Goal: Task Accomplishment & Management: Use online tool/utility

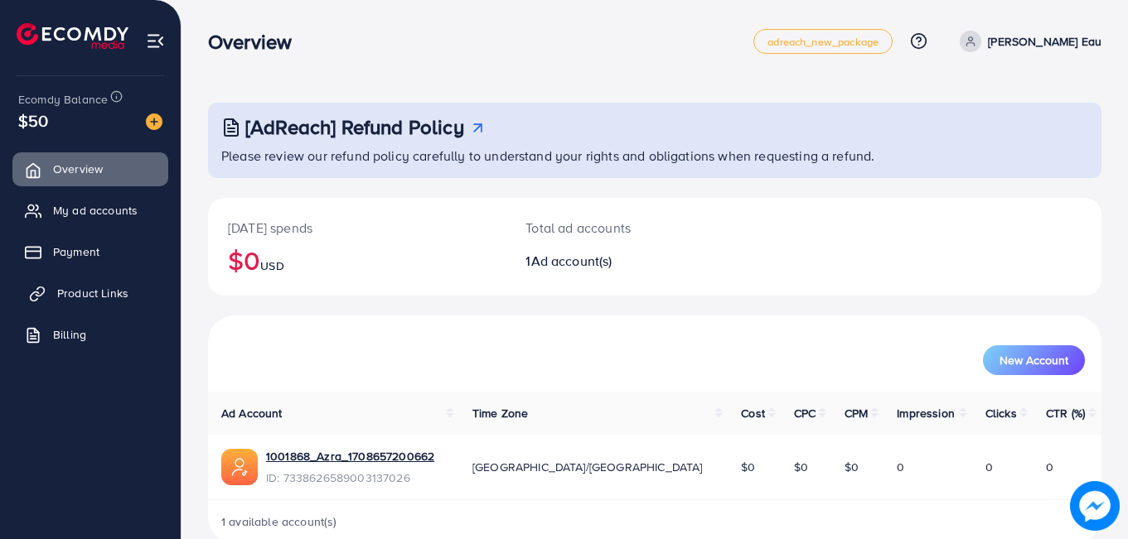
click at [102, 297] on span "Product Links" at bounding box center [92, 293] width 71 height 17
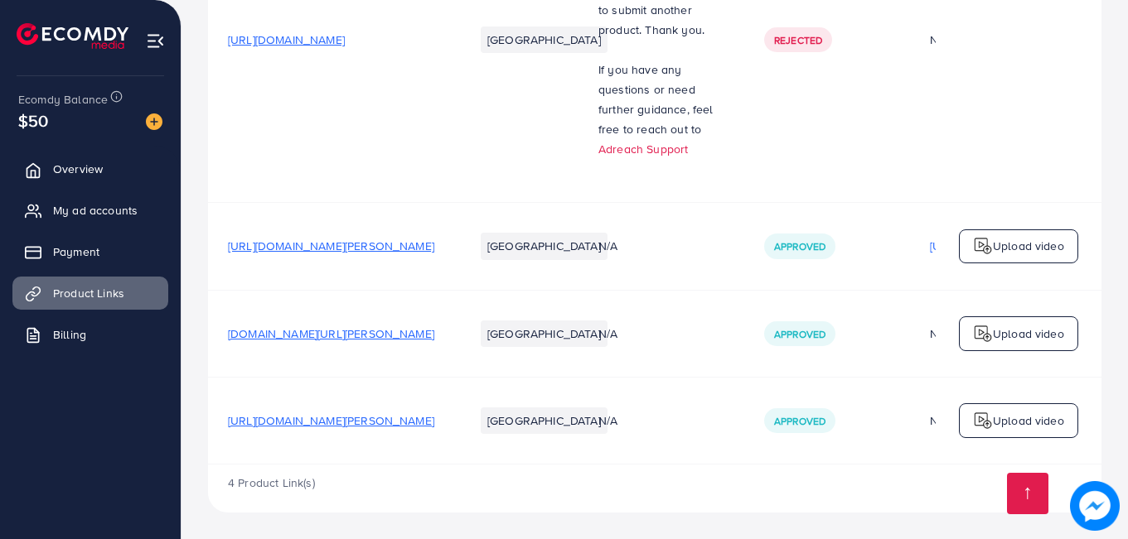
scroll to position [355, 0]
drag, startPoint x: 661, startPoint y: 470, endPoint x: 686, endPoint y: 468, distance: 24.9
click at [686, 468] on div "4 Product Link(s)" at bounding box center [654, 489] width 893 height 48
drag, startPoint x: 698, startPoint y: 467, endPoint x: 756, endPoint y: 466, distance: 58.8
click at [756, 466] on div "4 Product Link(s)" at bounding box center [654, 489] width 893 height 48
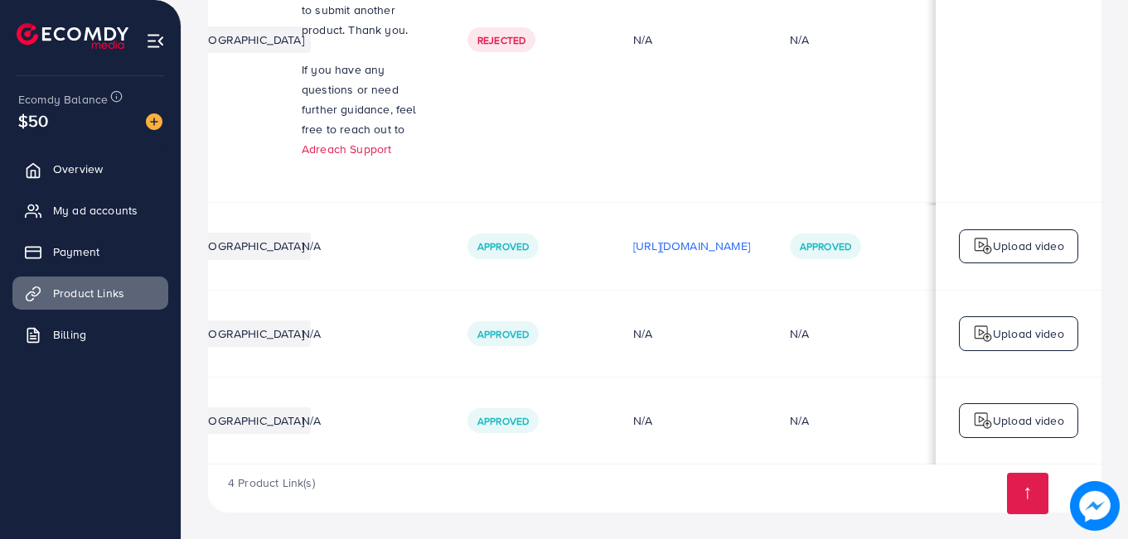
scroll to position [0, 419]
click at [105, 160] on link "Overview" at bounding box center [90, 168] width 156 height 33
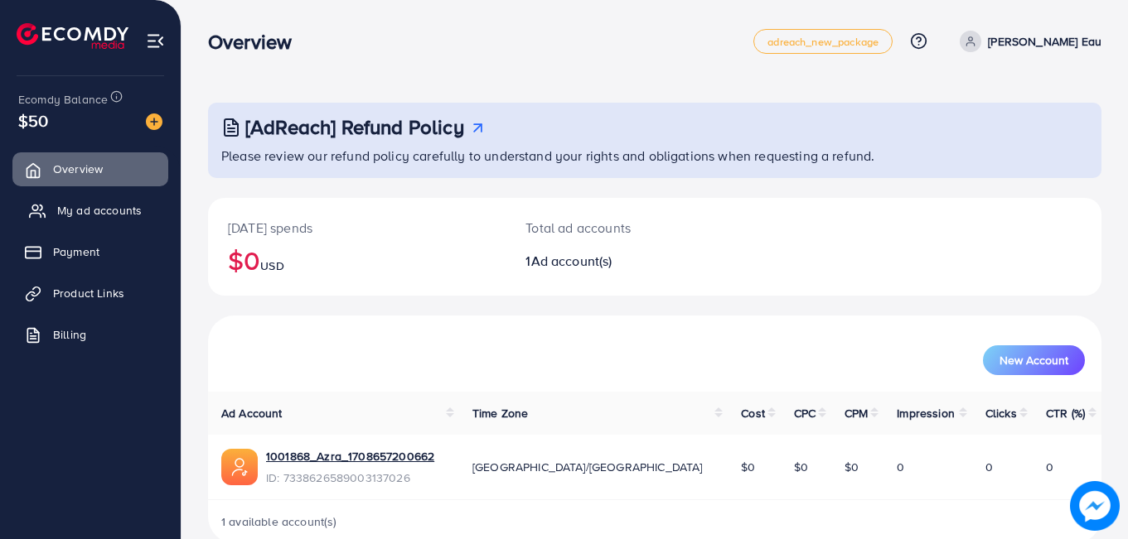
click at [86, 206] on span "My ad accounts" at bounding box center [99, 210] width 85 height 17
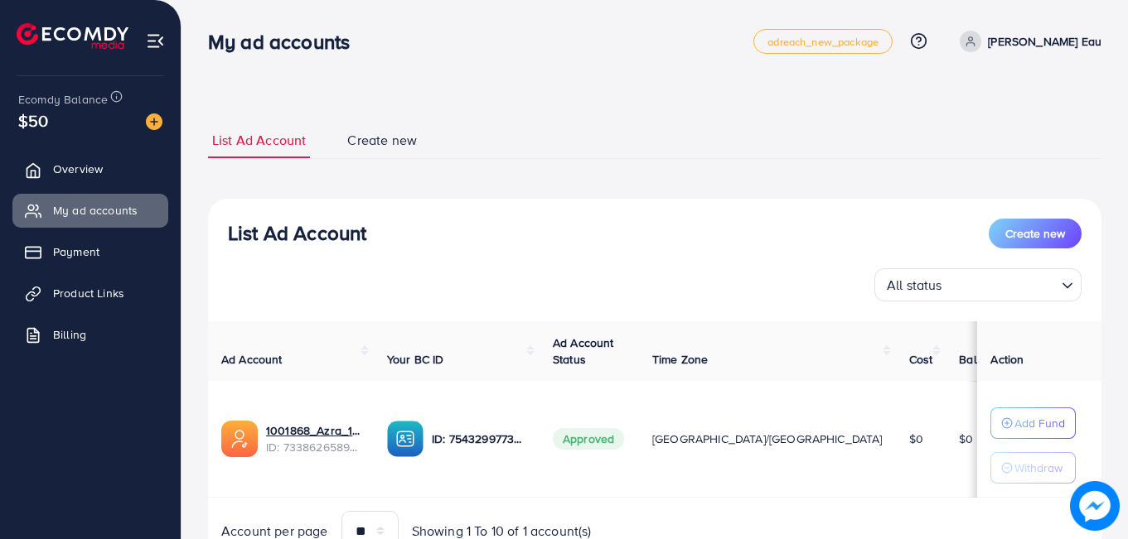
scroll to position [78, 0]
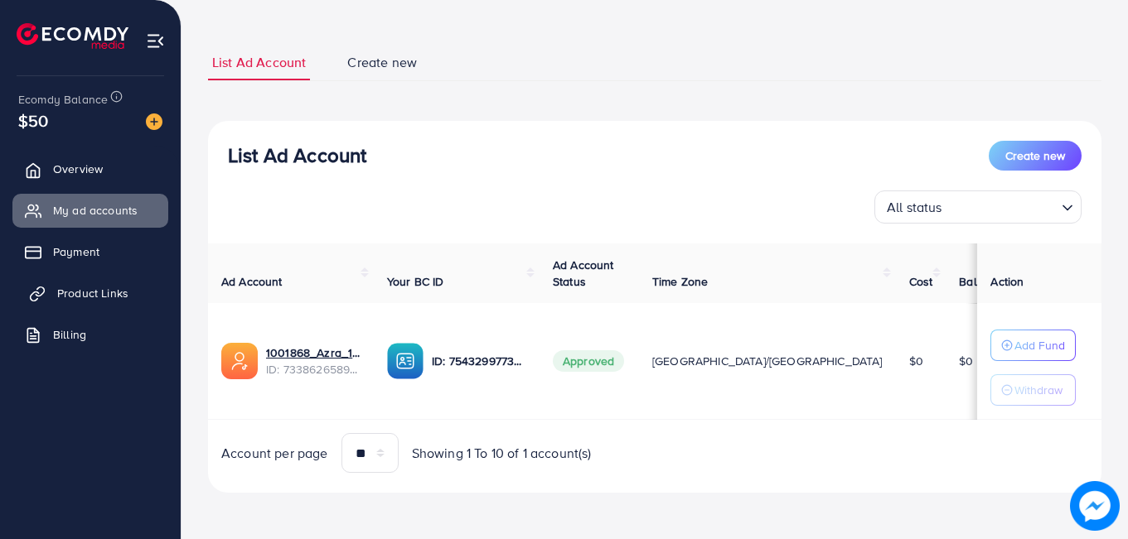
click at [98, 306] on link "Product Links" at bounding box center [90, 293] width 156 height 33
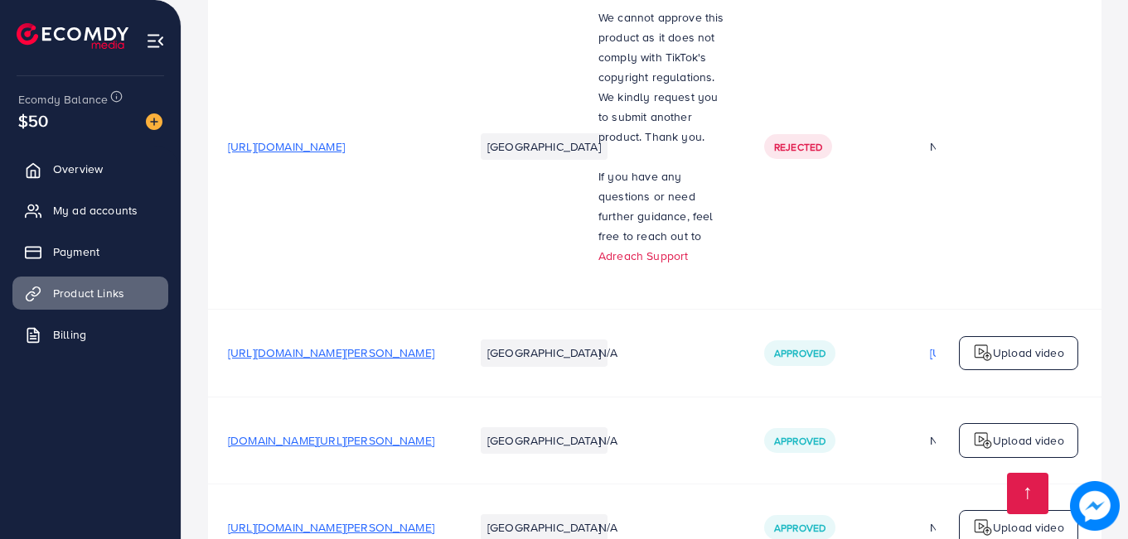
scroll to position [355, 0]
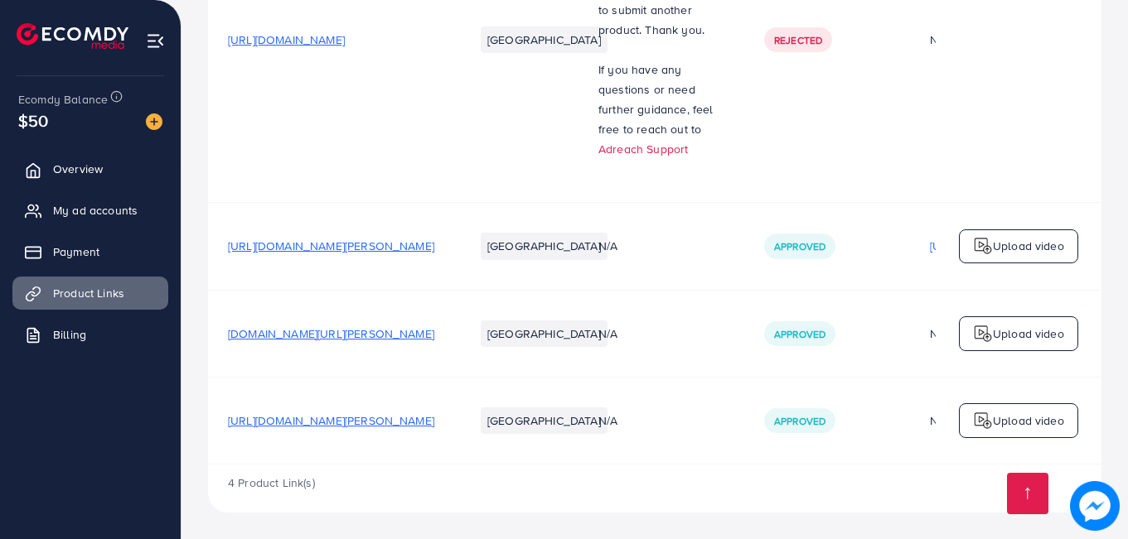
drag, startPoint x: 674, startPoint y: 466, endPoint x: 780, endPoint y: 466, distance: 106.0
click at [780, 466] on div "4 Product Link(s)" at bounding box center [654, 489] width 893 height 48
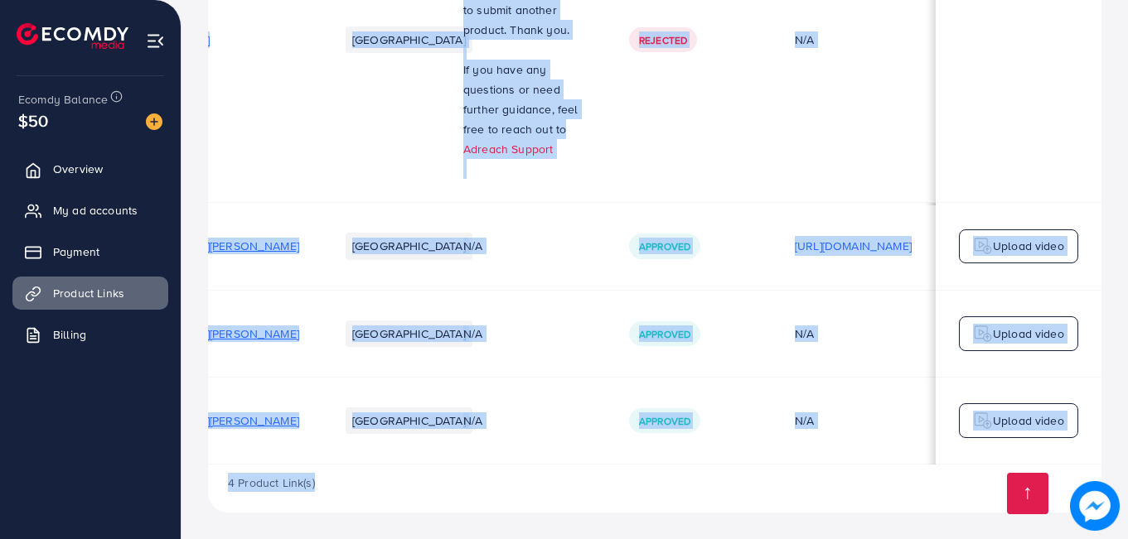
scroll to position [1, 0]
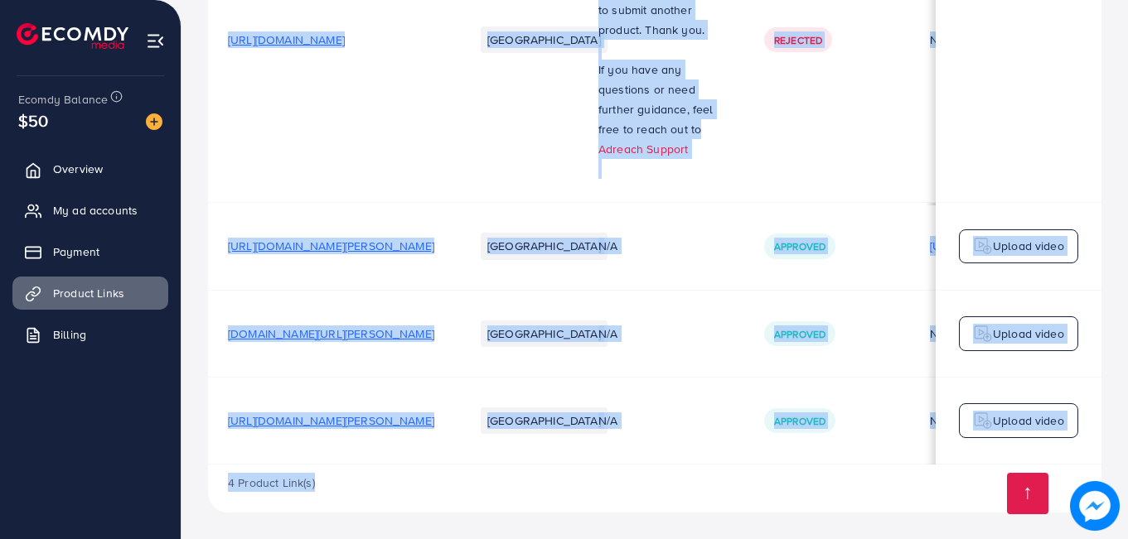
drag, startPoint x: 621, startPoint y: 464, endPoint x: 132, endPoint y: 450, distance: 489.0
click at [132, 450] on div "Product links management adreach_new_package Help Center Contact Support Plans …" at bounding box center [564, 97] width 1128 height 884
click at [588, 525] on div "Your product links Learn Create new Product URLs Target markets Reason rejected…" at bounding box center [654, 97] width 946 height 884
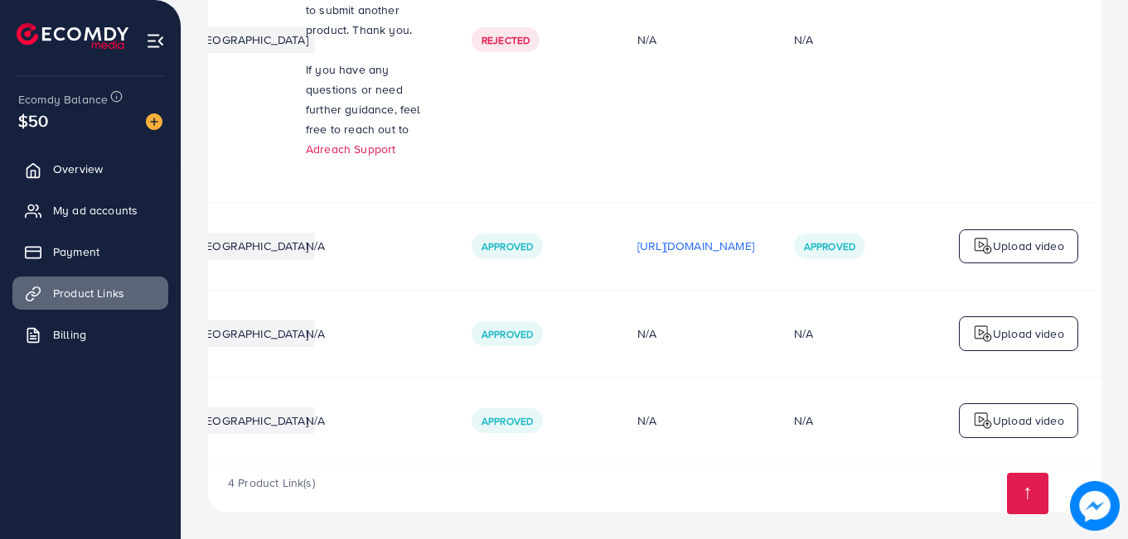
scroll to position [0, 419]
click at [728, 237] on p "[URL][DOMAIN_NAME]" at bounding box center [691, 246] width 117 height 20
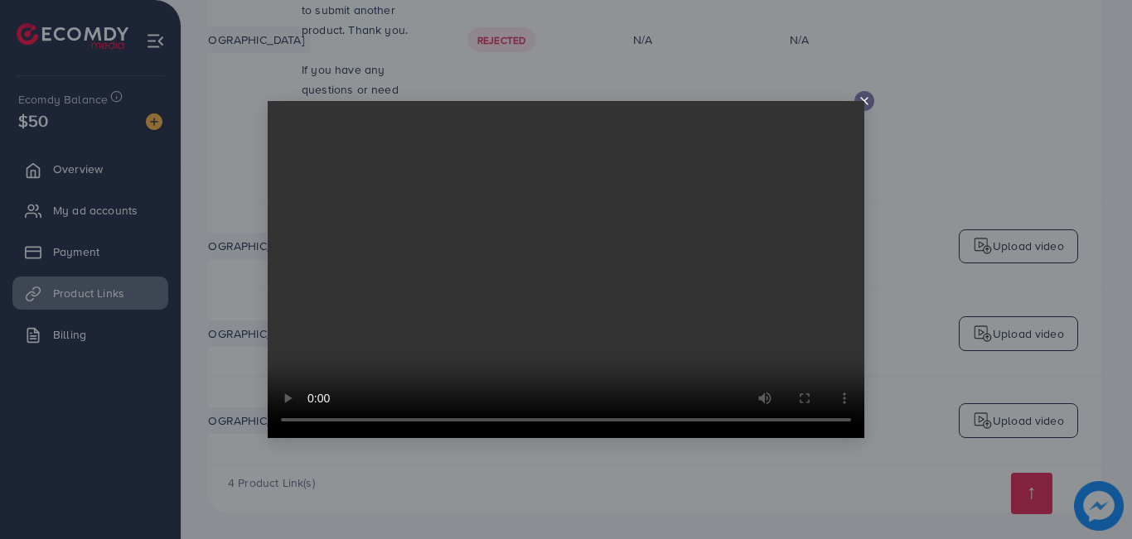
click at [868, 96] on icon at bounding box center [863, 100] width 13 height 13
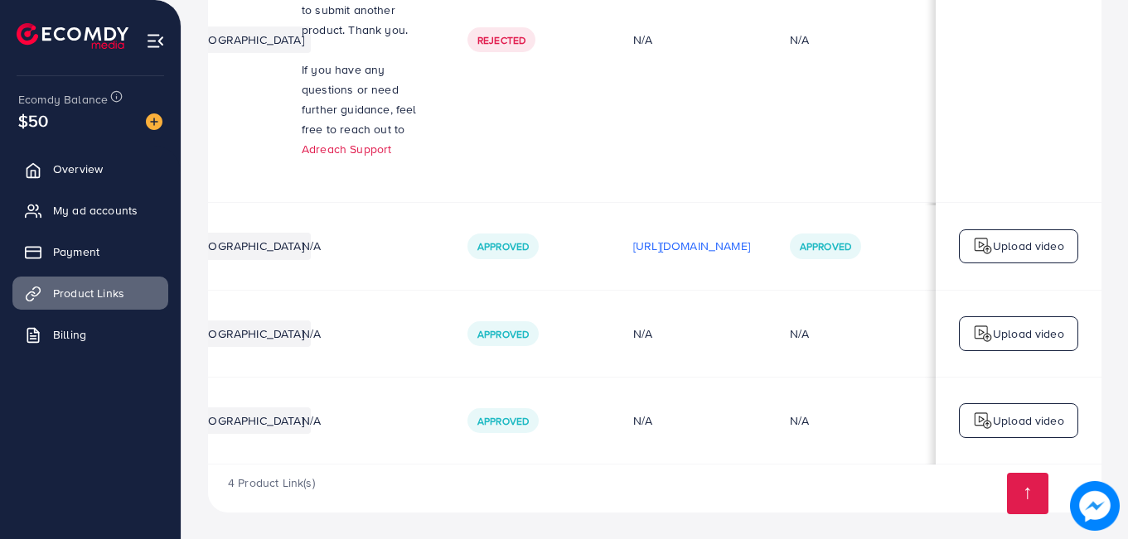
scroll to position [1, 0]
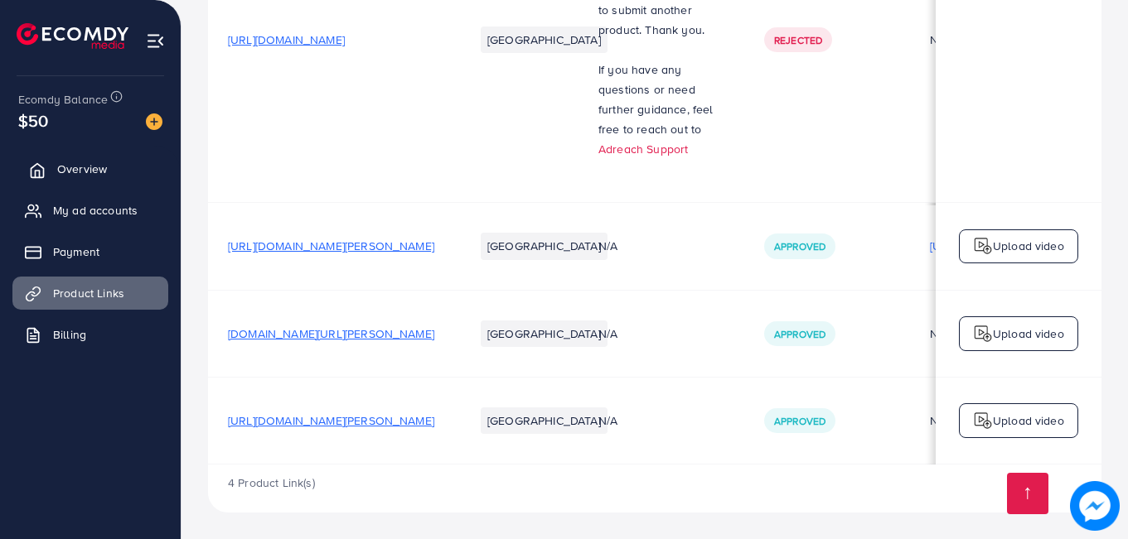
click at [98, 175] on span "Overview" at bounding box center [82, 169] width 50 height 17
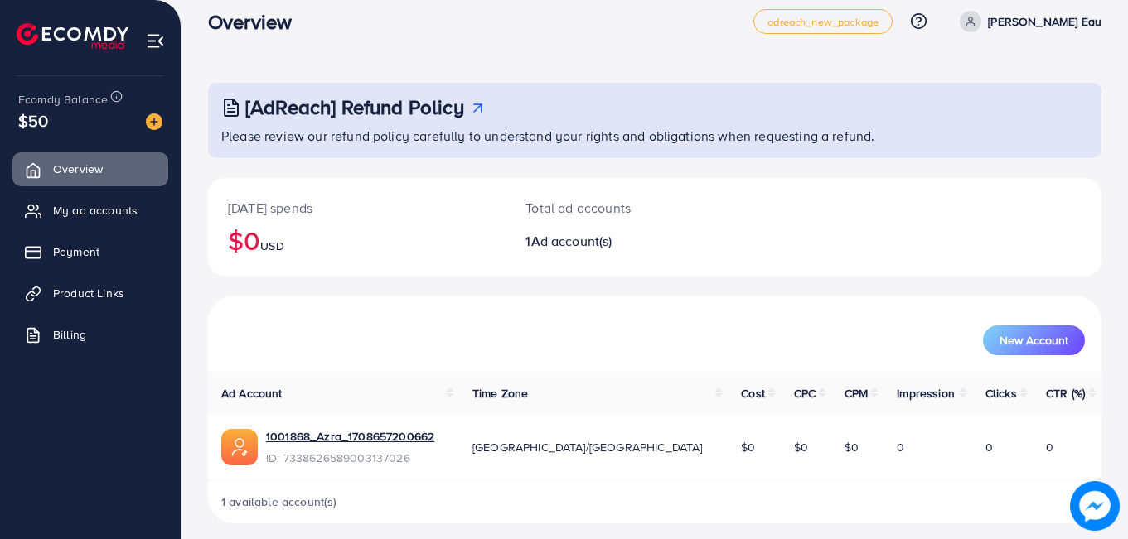
scroll to position [31, 0]
